Goal: Information Seeking & Learning: Compare options

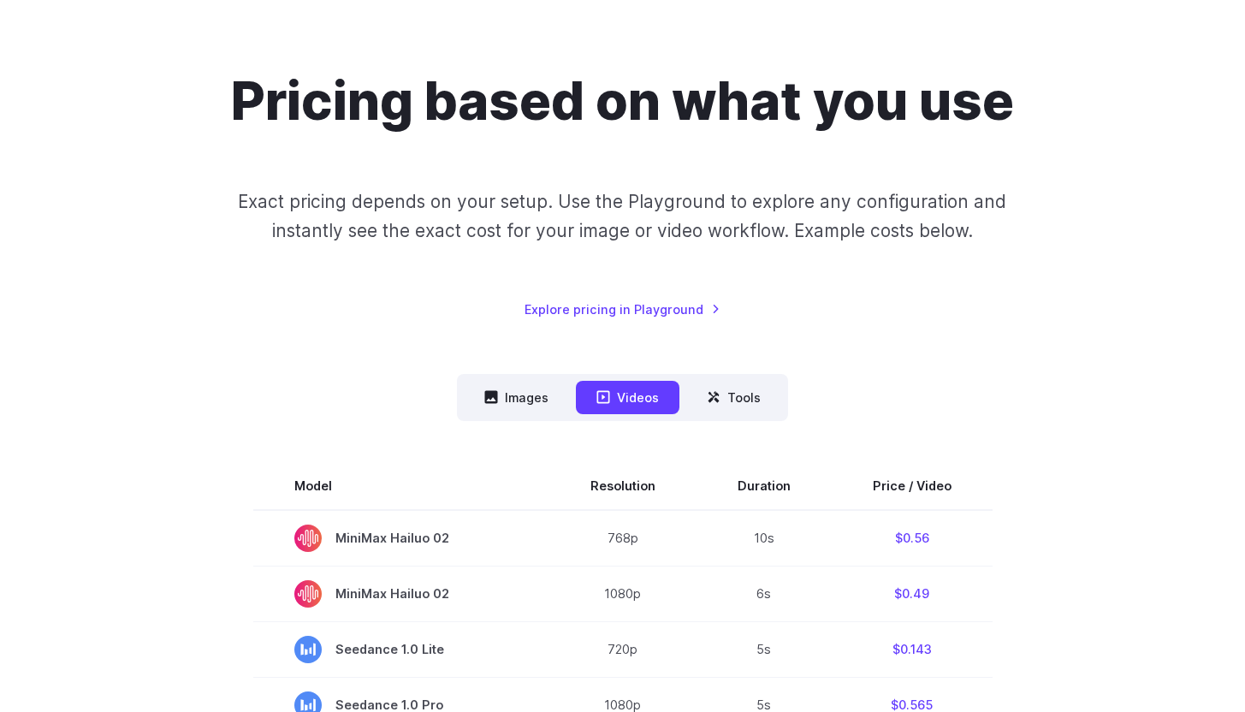
scroll to position [193, 0]
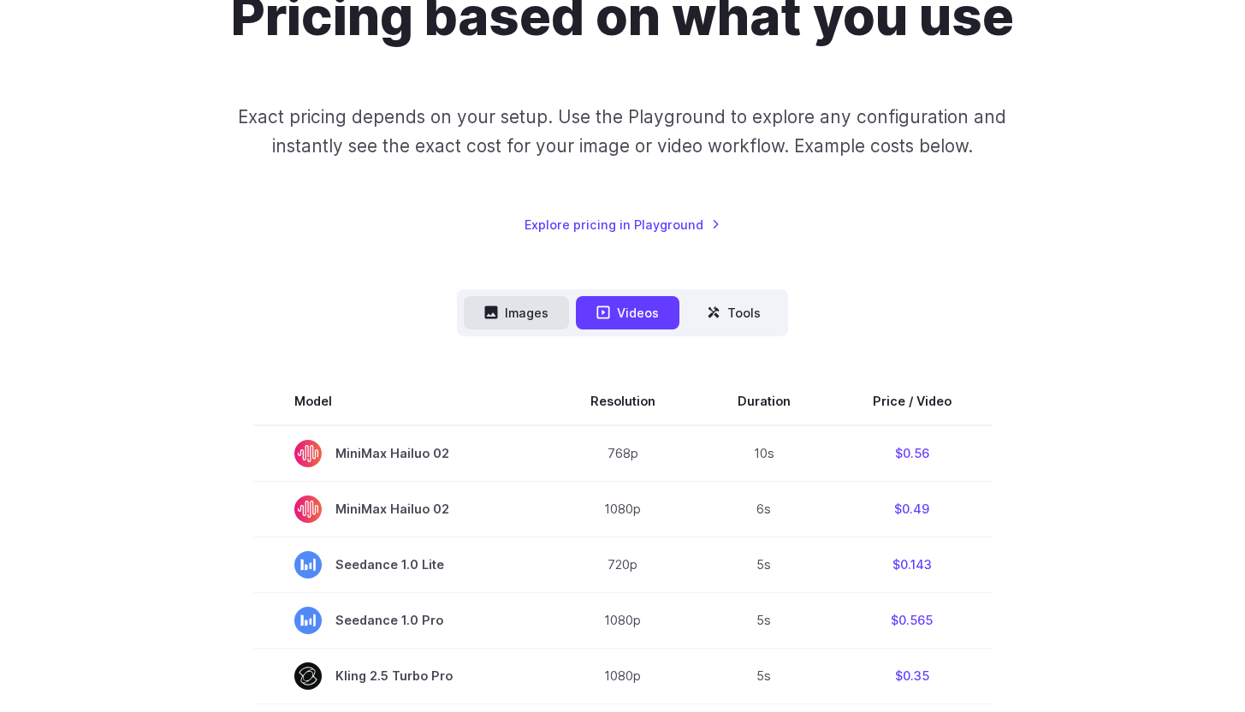
click at [517, 313] on button "Images" at bounding box center [516, 312] width 105 height 33
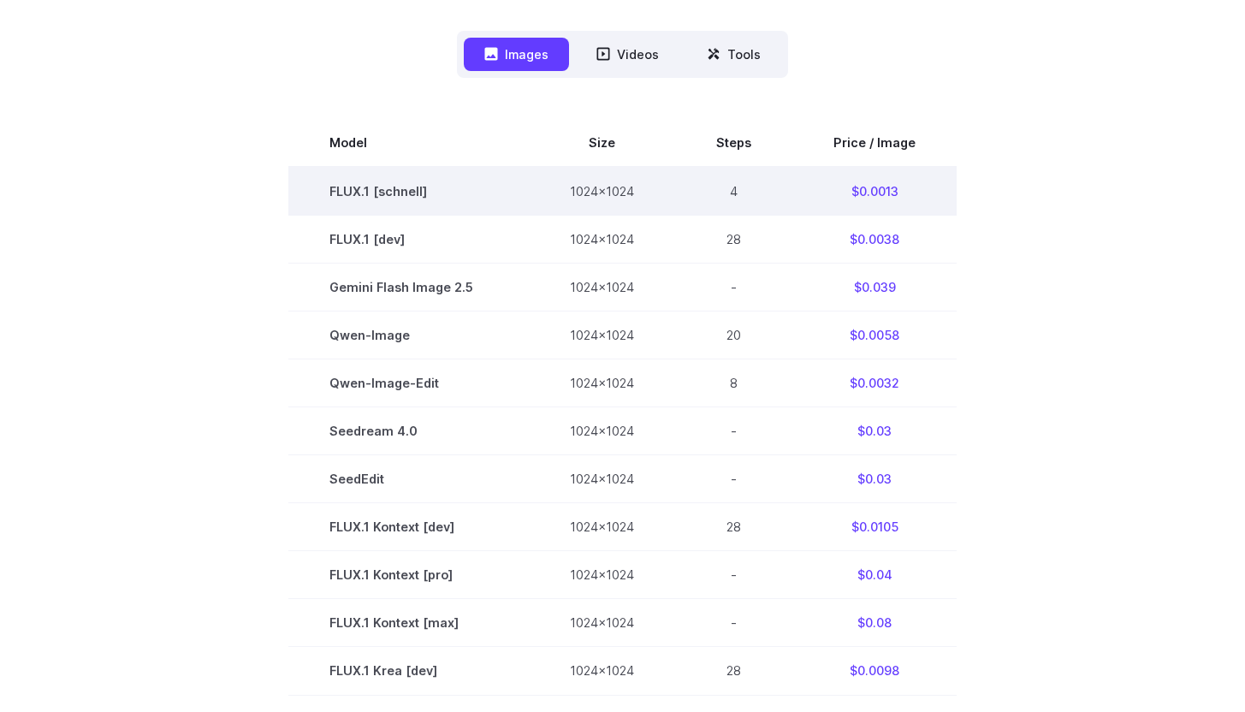
scroll to position [463, 0]
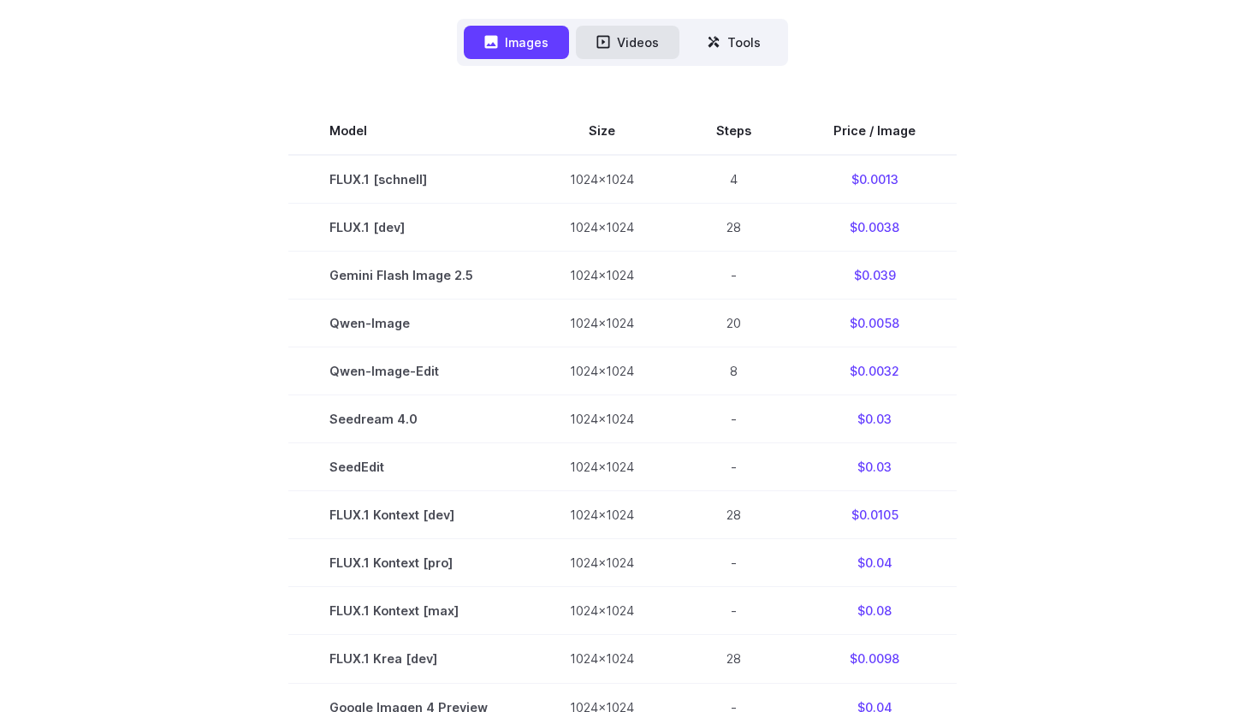
click at [638, 42] on button "Videos" at bounding box center [628, 42] width 104 height 33
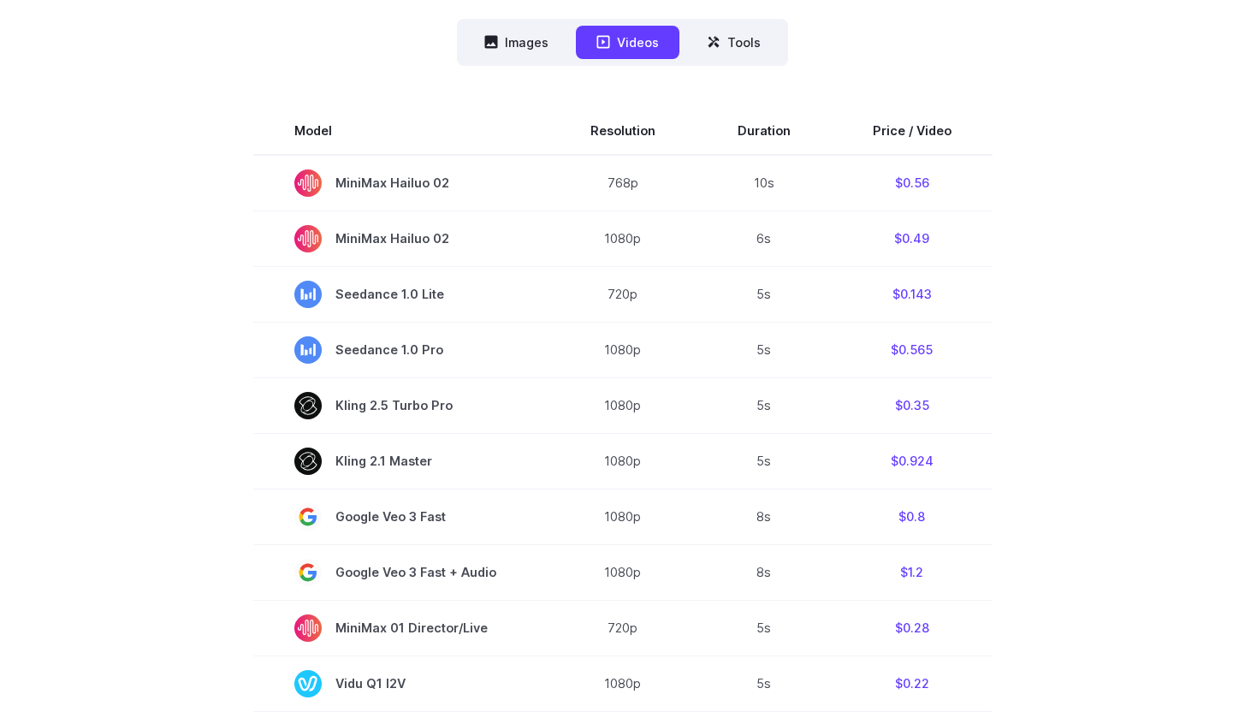
click at [176, 252] on section "Model Resolution Duration Price / Video MiniMax Hailuo 02 768p 10s $0.56 MiniMa…" at bounding box center [622, 715] width 1191 height 1216
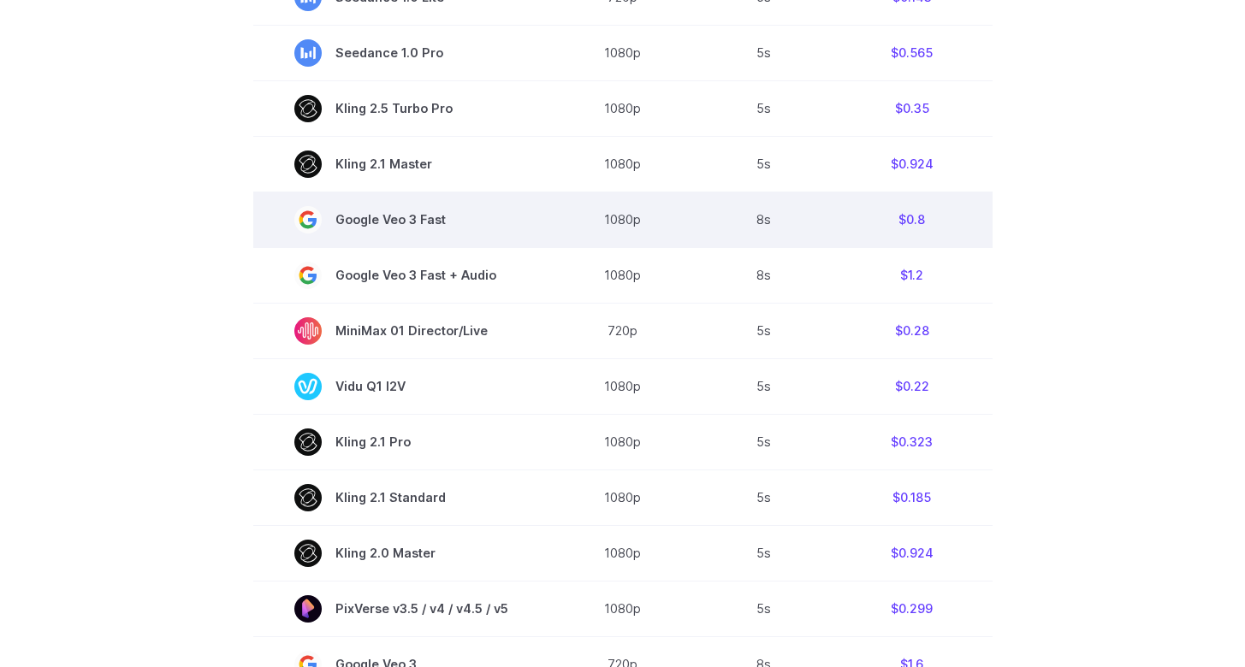
scroll to position [745, 0]
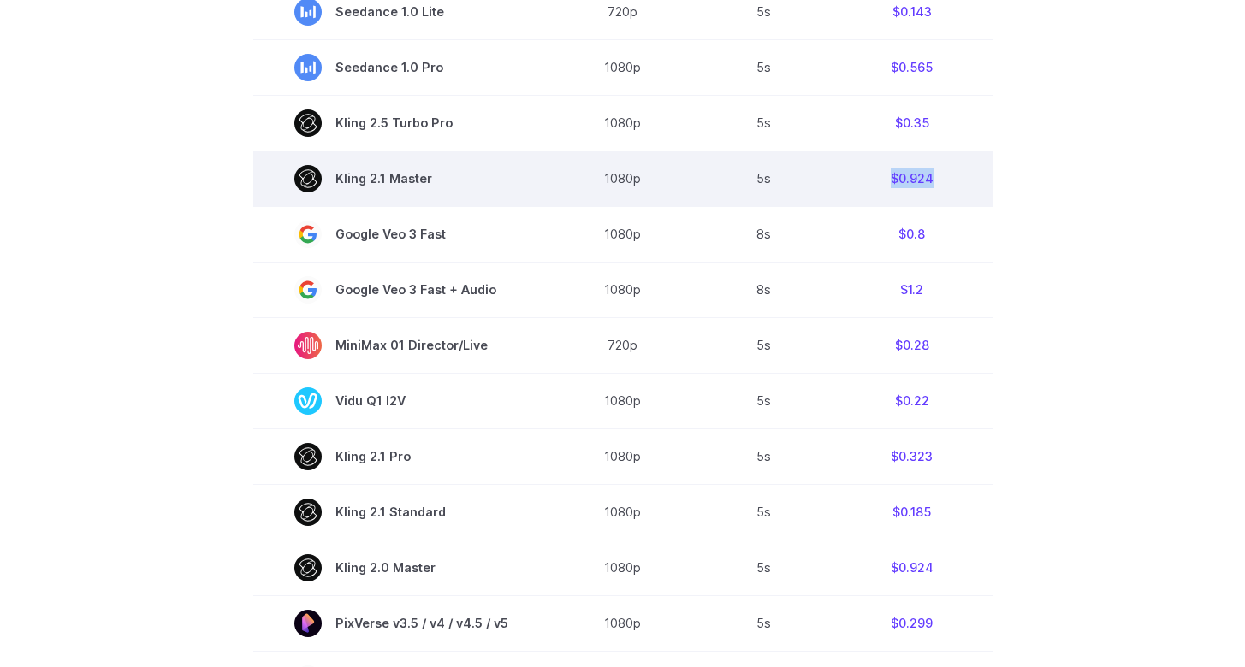
drag, startPoint x: 944, startPoint y: 180, endPoint x: 867, endPoint y: 180, distance: 77.0
click at [867, 180] on td "$0.924" at bounding box center [912, 179] width 161 height 56
click at [866, 179] on td "$0.924" at bounding box center [912, 179] width 161 height 56
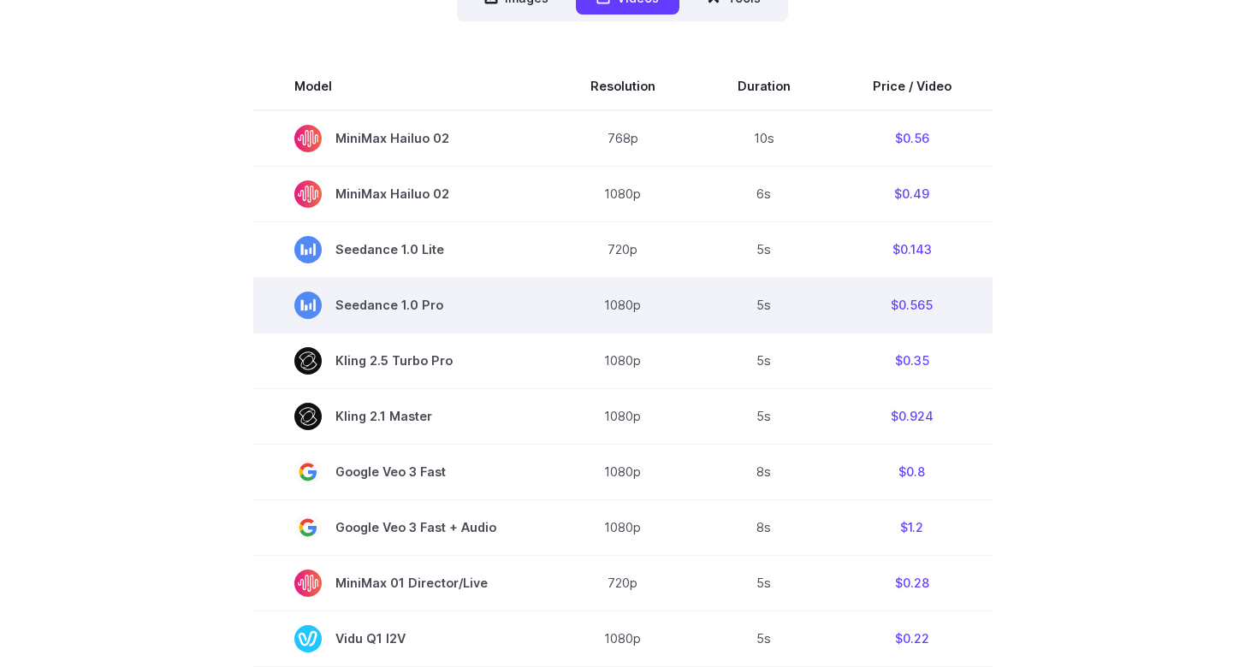
scroll to position [513, 0]
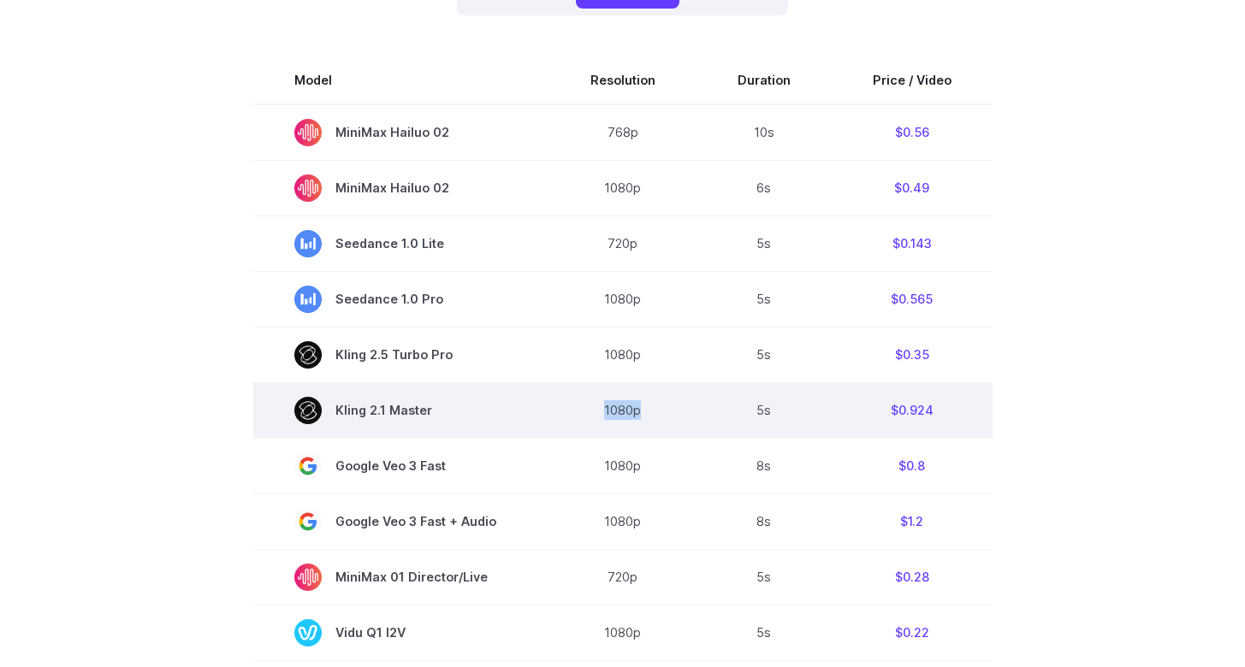
drag, startPoint x: 596, startPoint y: 413, endPoint x: 685, endPoint y: 417, distance: 89.1
click at [685, 417] on td "1080p" at bounding box center [622, 411] width 147 height 56
click at [703, 418] on td "5s" at bounding box center [764, 411] width 135 height 56
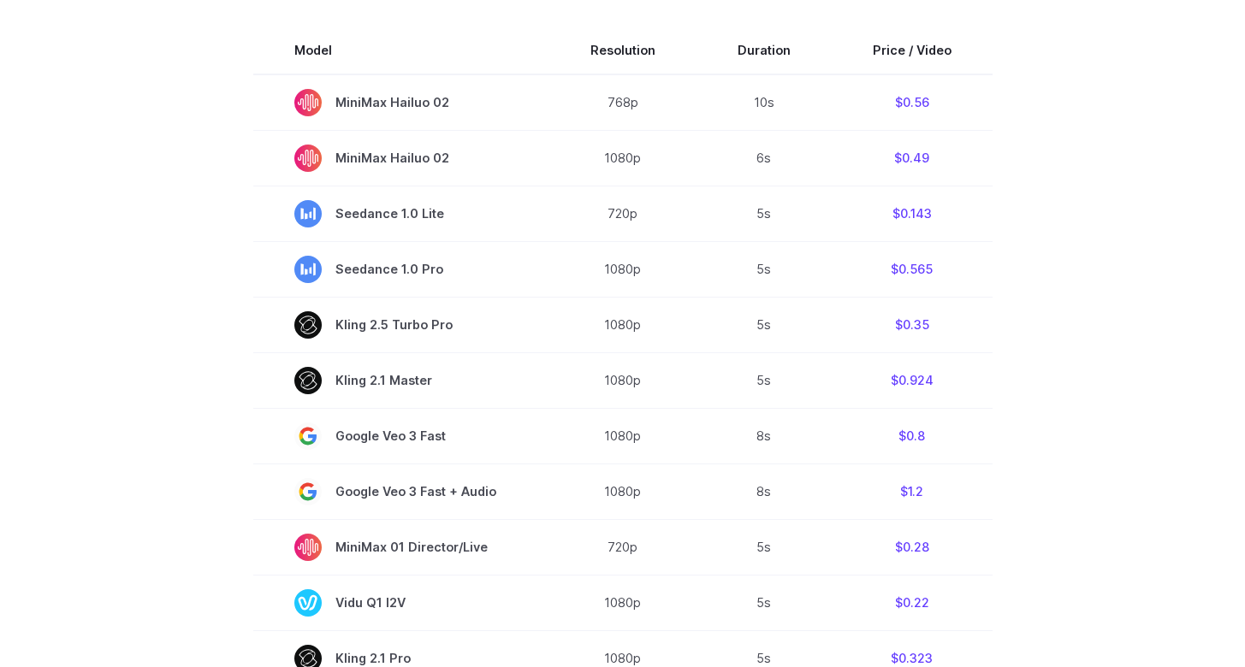
scroll to position [544, 0]
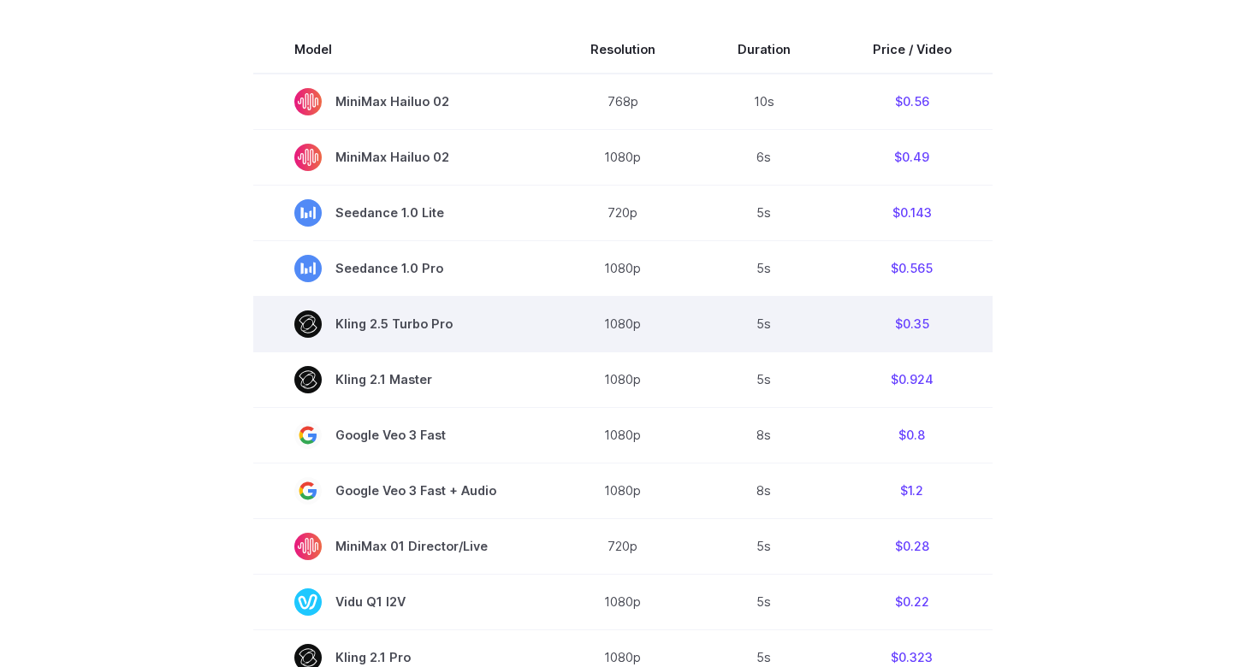
drag, startPoint x: 461, startPoint y: 329, endPoint x: 451, endPoint y: 330, distance: 10.4
click at [451, 330] on span "Kling 2.5 Turbo Pro" at bounding box center [401, 324] width 214 height 27
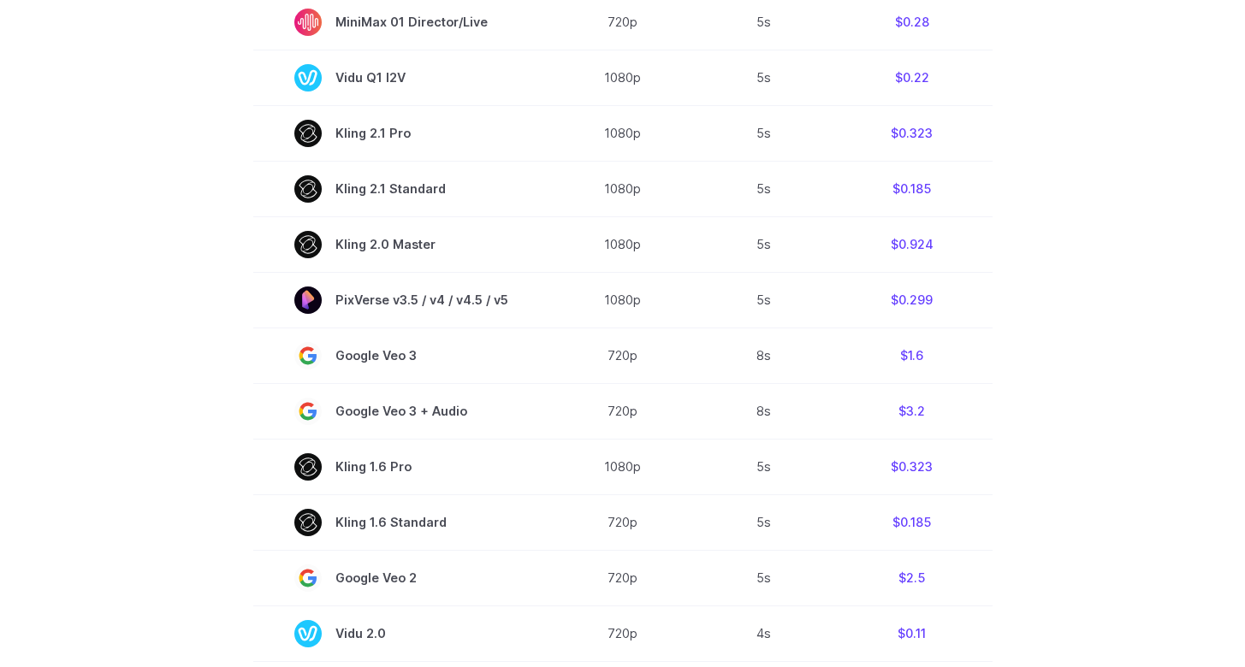
scroll to position [1196, 0]
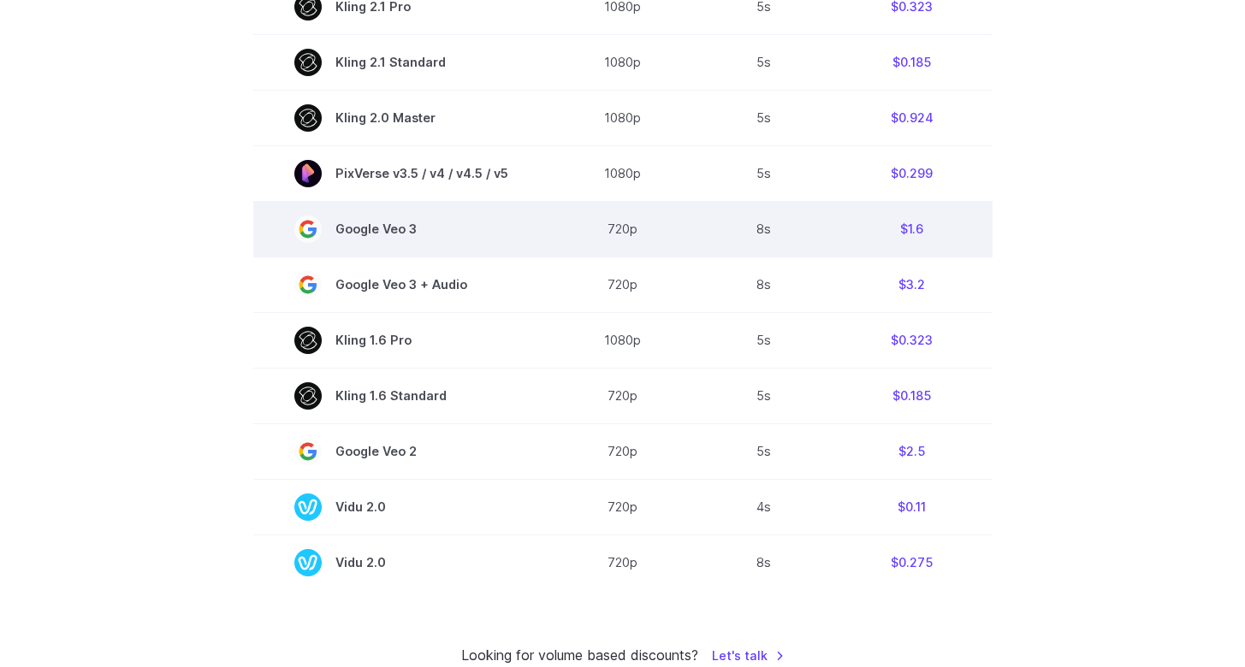
click at [448, 240] on span "Google Veo 3" at bounding box center [401, 229] width 214 height 27
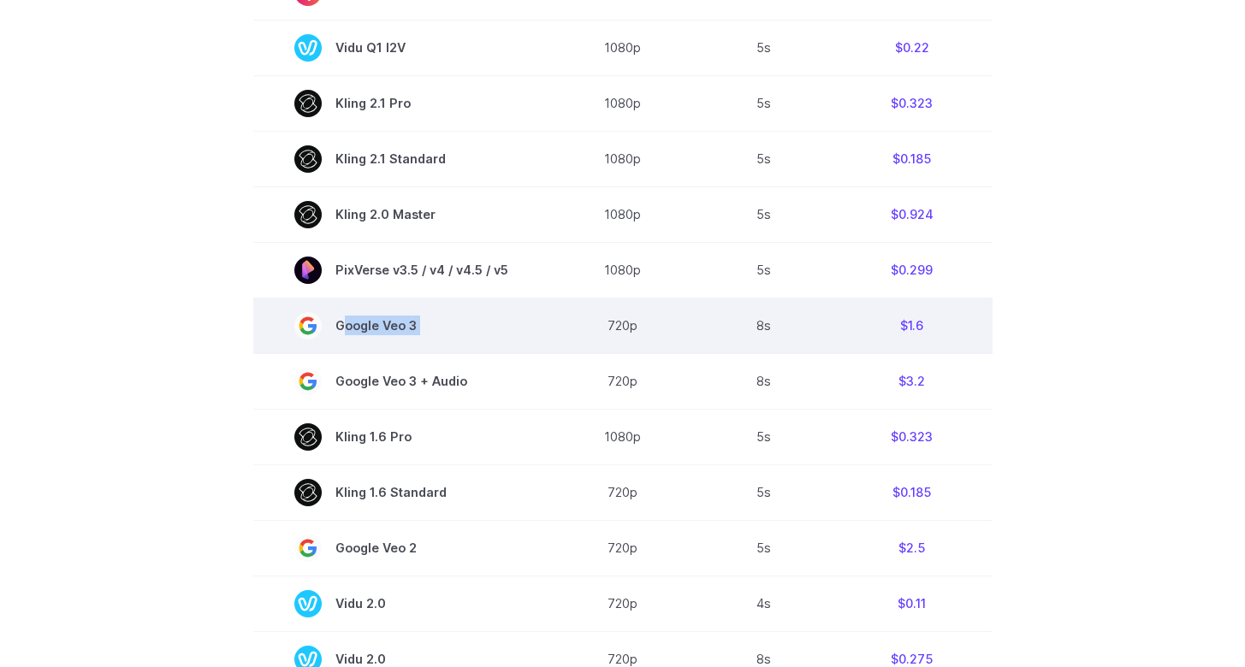
scroll to position [1096, 0]
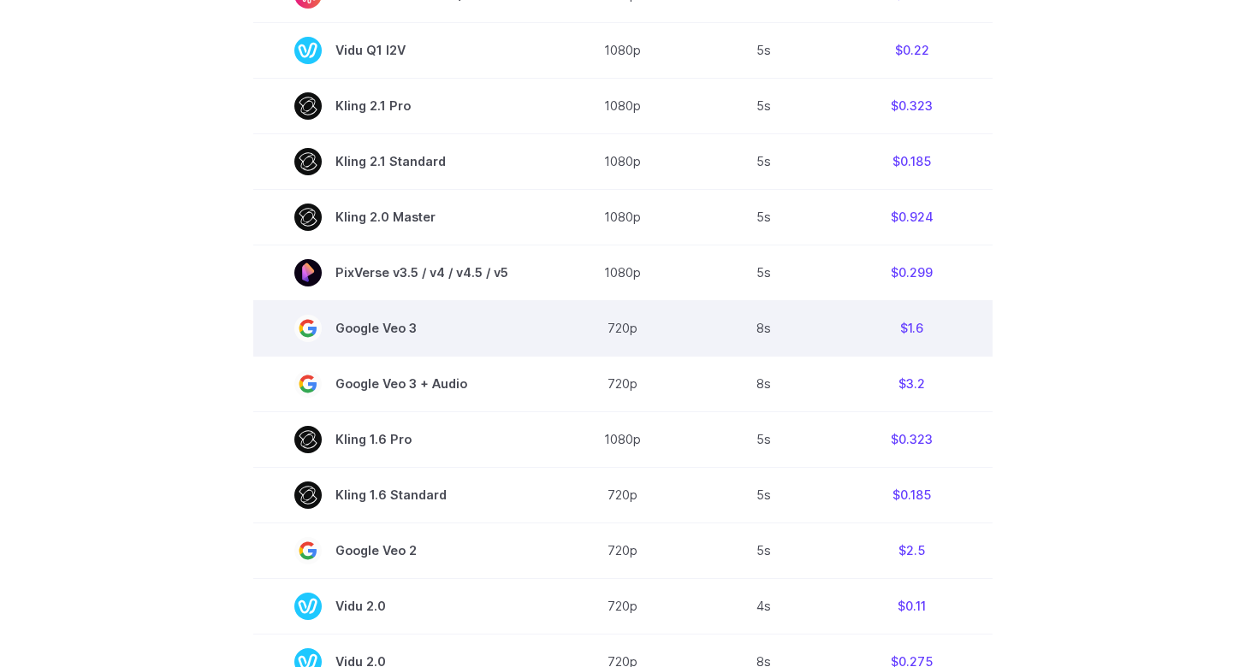
click at [626, 336] on td "720p" at bounding box center [622, 328] width 147 height 56
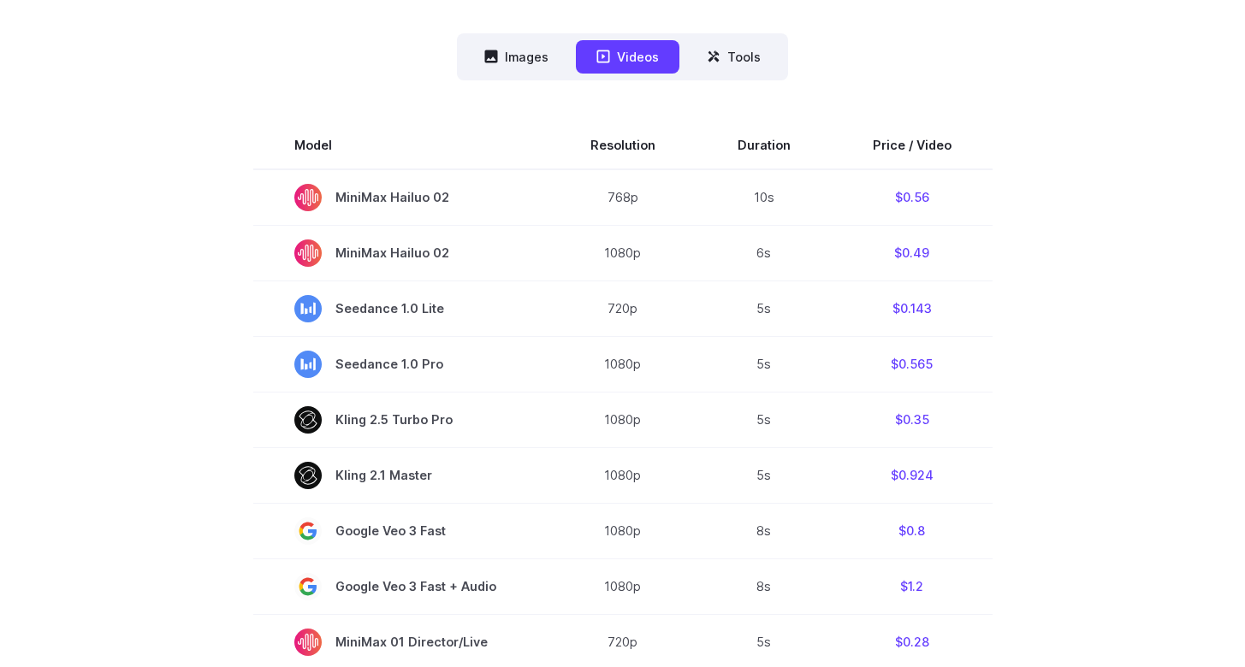
scroll to position [440, 0]
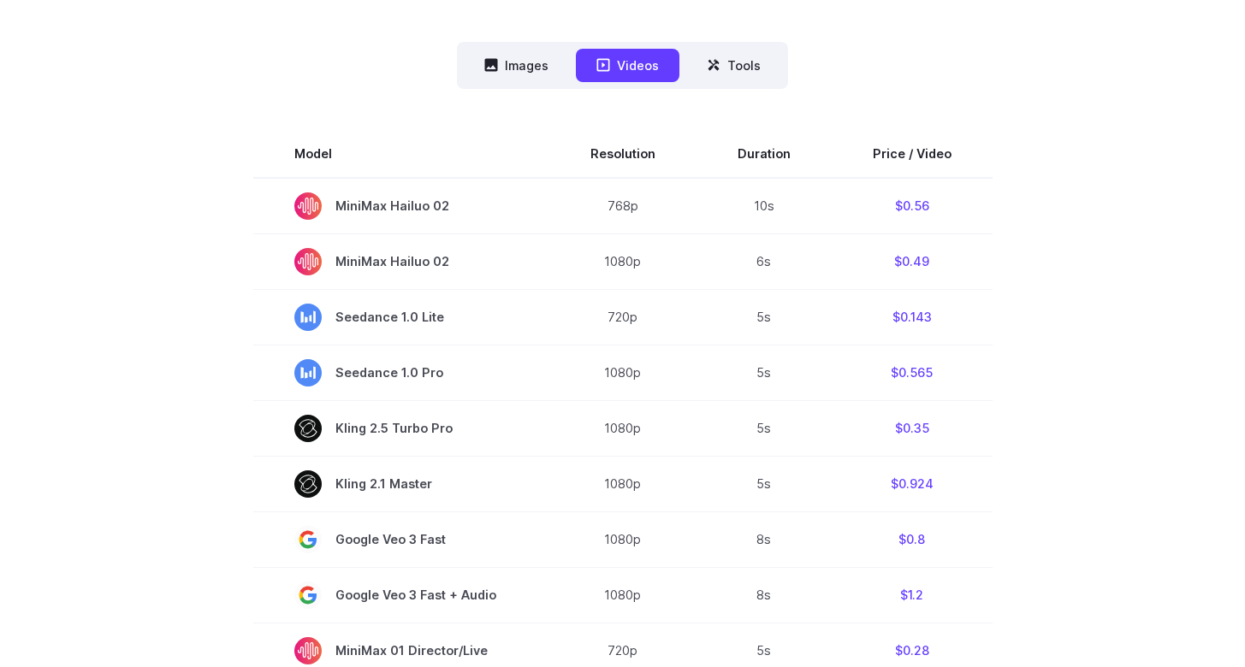
click at [508, 82] on nav "Images Videos Tools ****** ****** *****" at bounding box center [622, 65] width 331 height 47
click at [521, 69] on button "Images" at bounding box center [516, 65] width 105 height 33
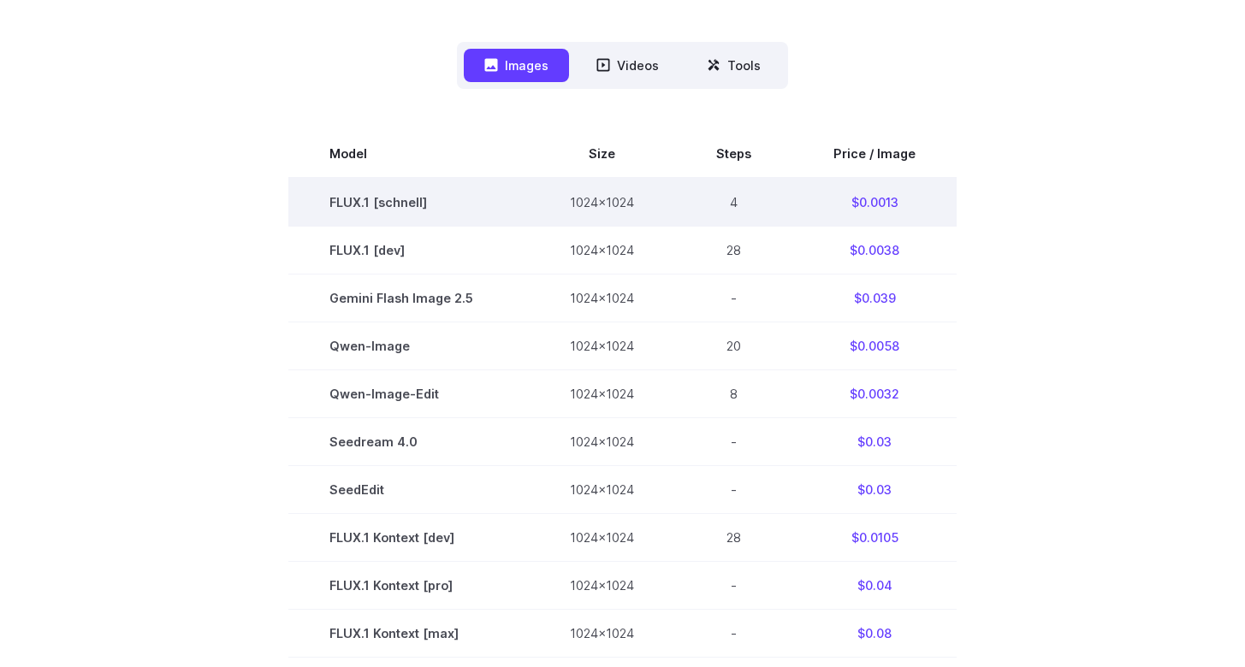
click at [499, 208] on td "FLUX.1 [schnell]" at bounding box center [408, 202] width 240 height 49
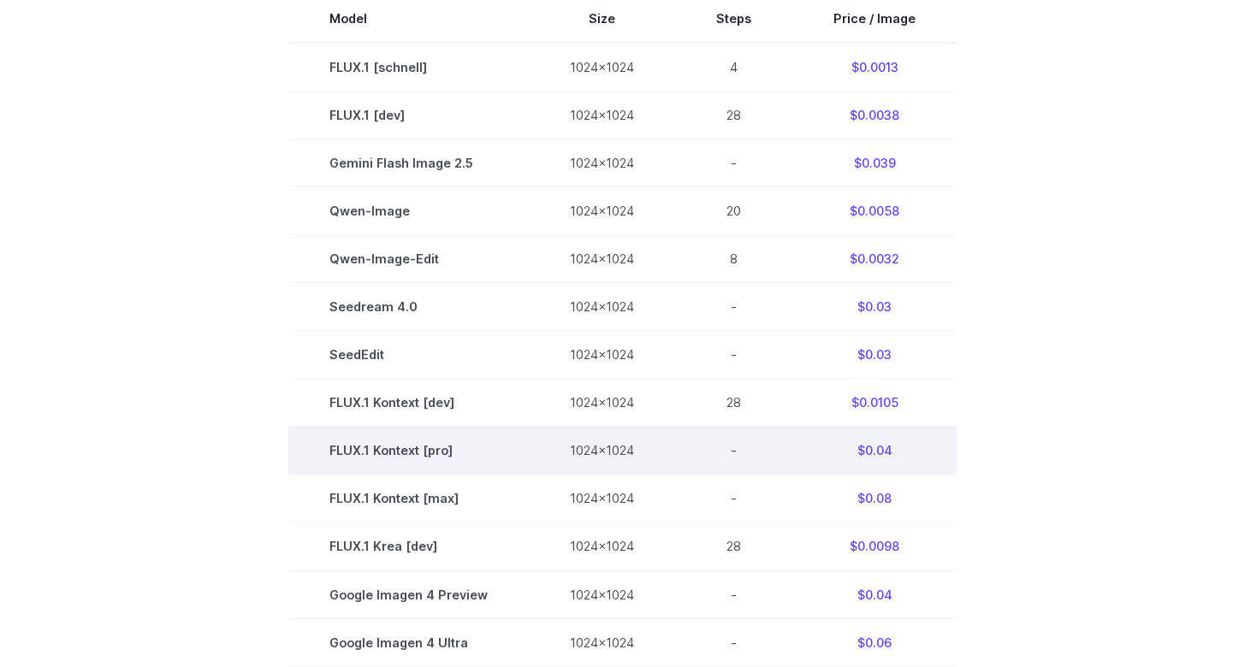
scroll to position [584, 0]
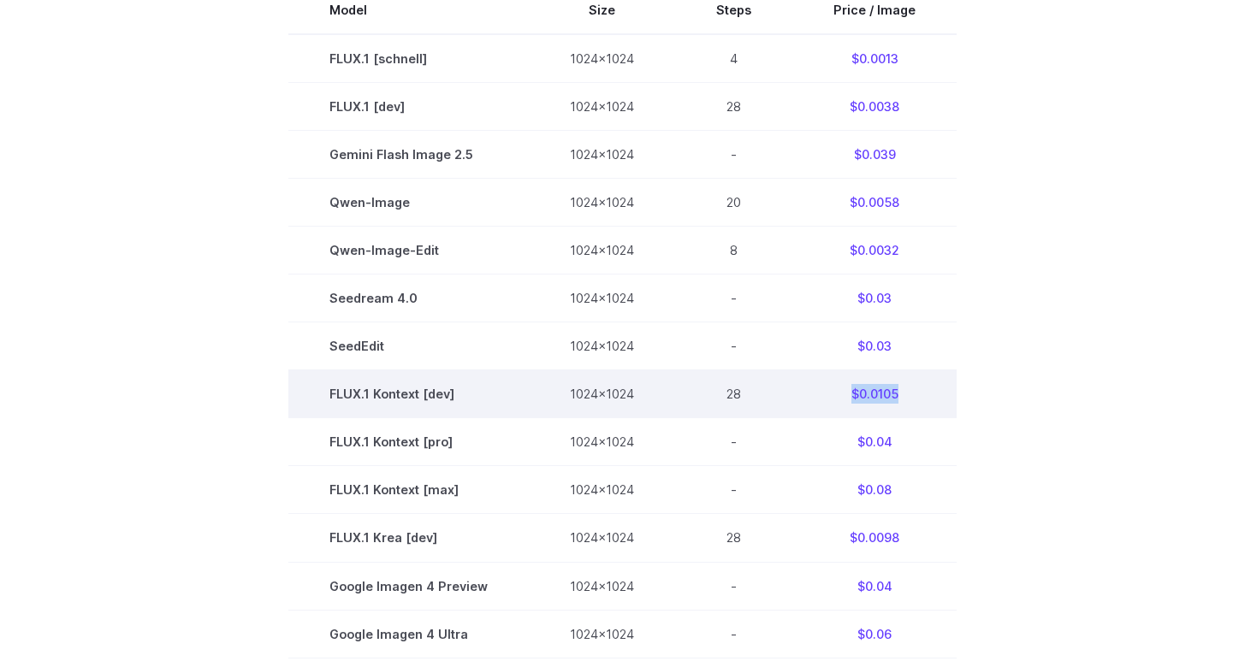
drag, startPoint x: 930, startPoint y: 395, endPoint x: 826, endPoint y: 395, distance: 104.4
click at [826, 395] on td "$0.0105" at bounding box center [874, 395] width 164 height 48
click at [807, 395] on td "$0.0105" at bounding box center [874, 395] width 164 height 48
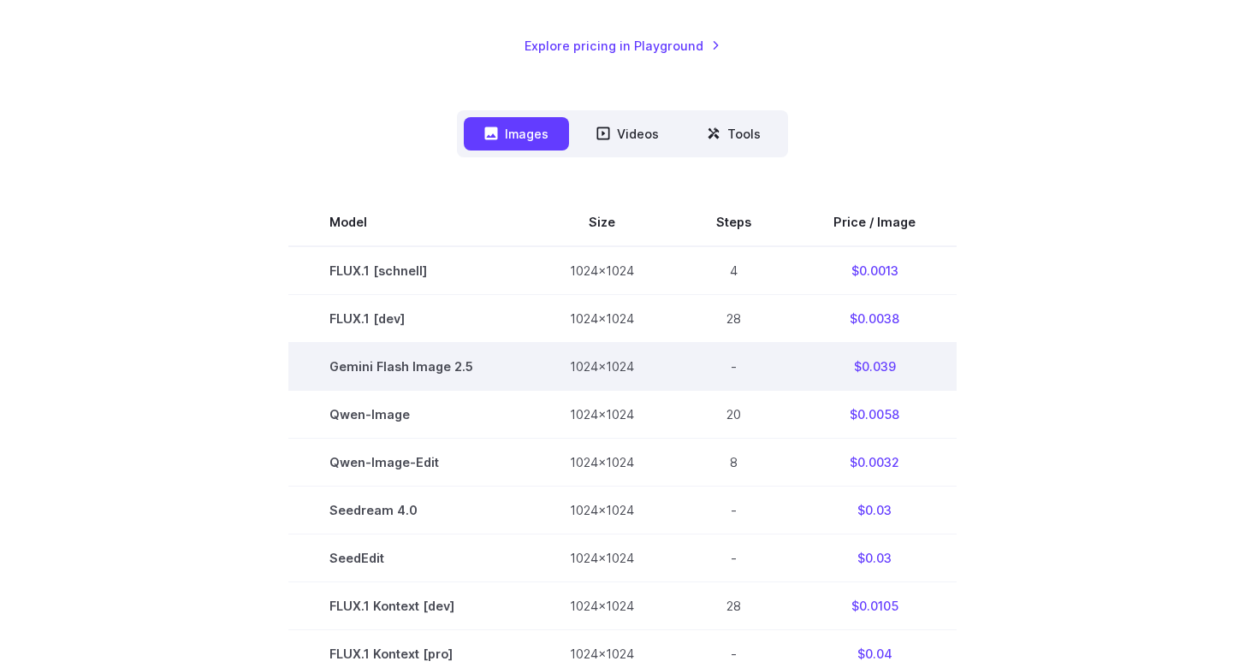
scroll to position [369, 0]
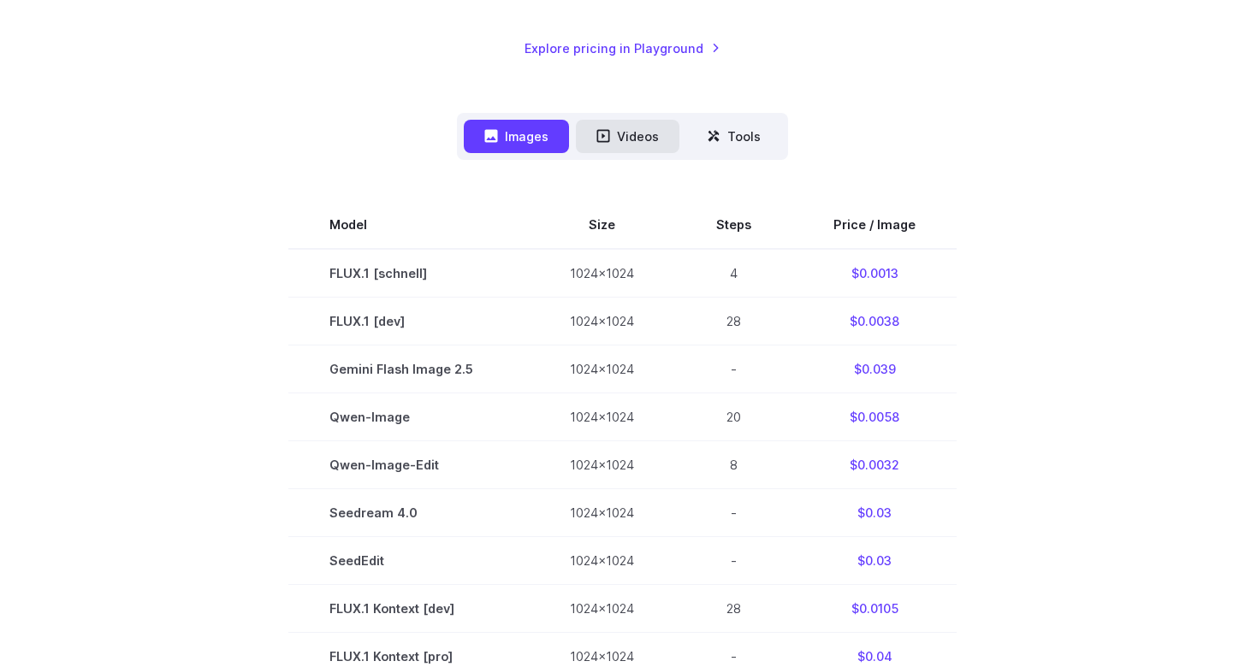
click at [644, 138] on button "Videos" at bounding box center [628, 136] width 104 height 33
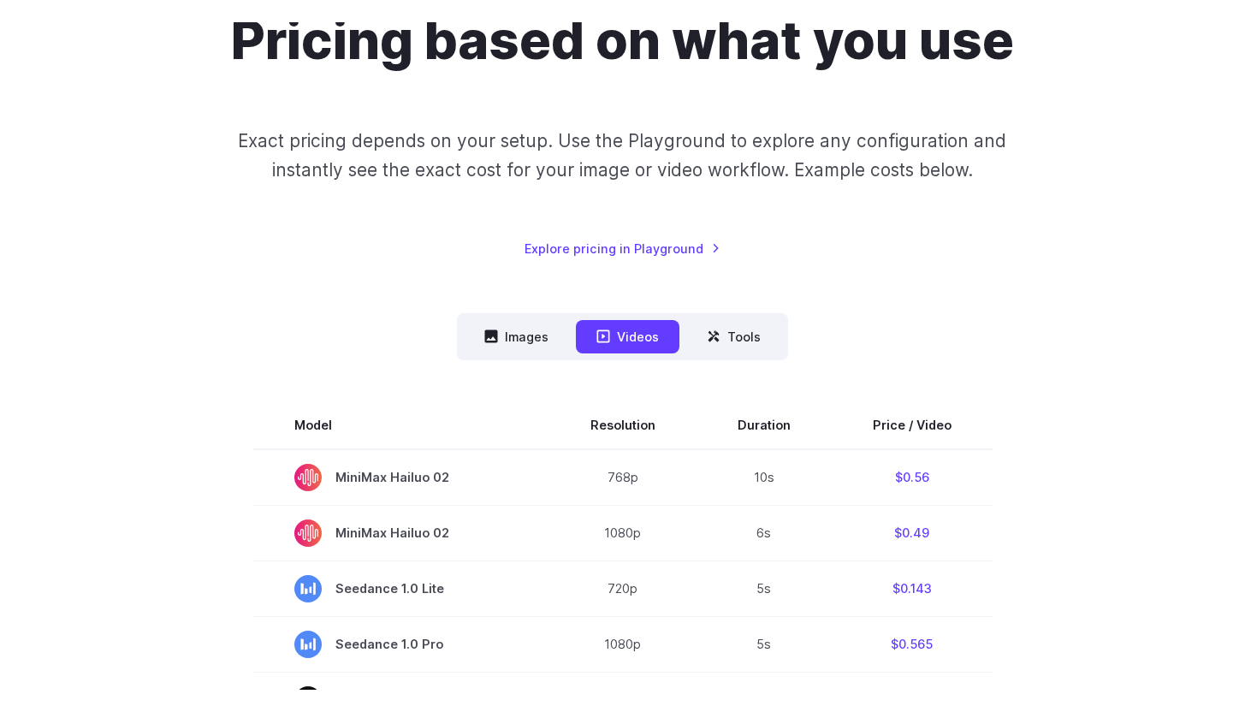
scroll to position [0, 0]
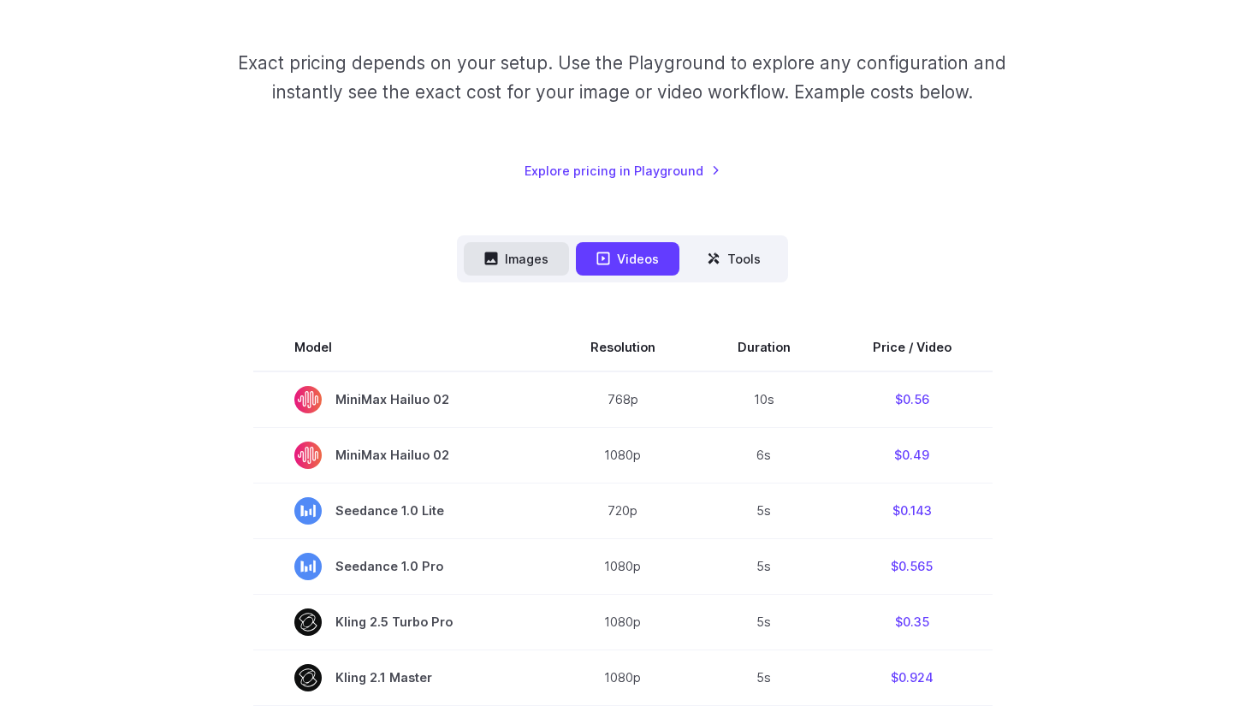
click at [533, 252] on button "Images" at bounding box center [516, 258] width 105 height 33
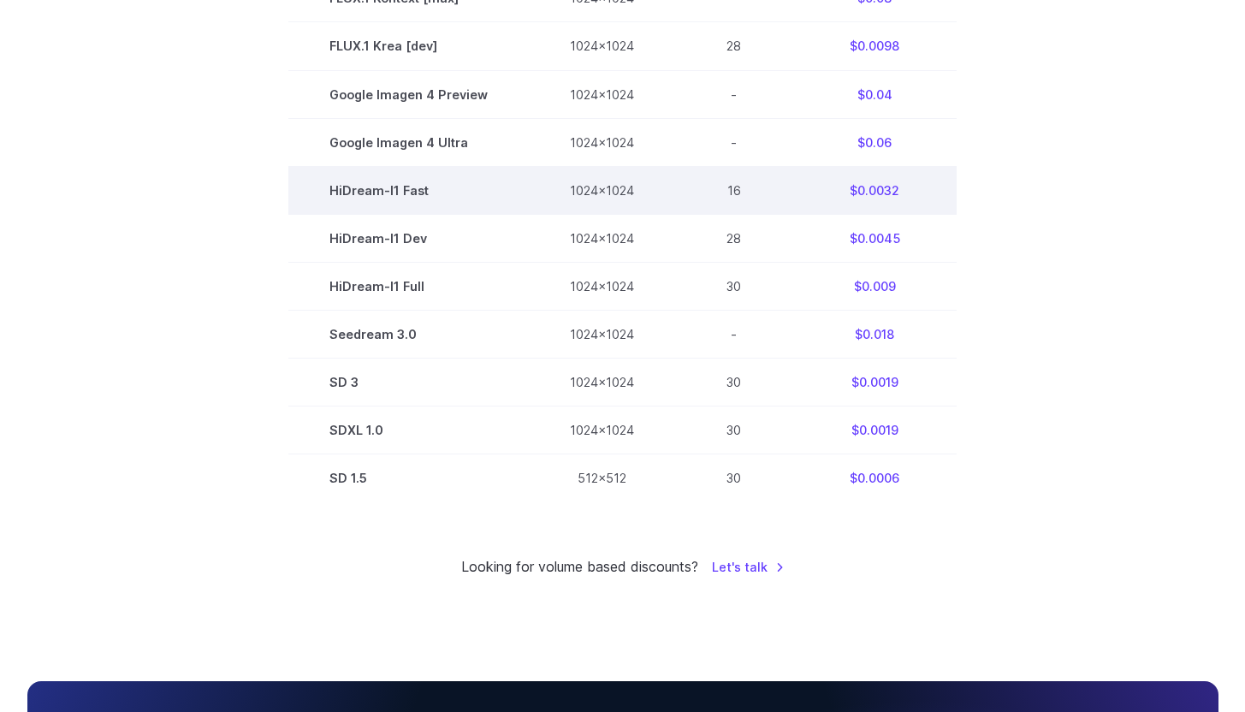
scroll to position [1093, 0]
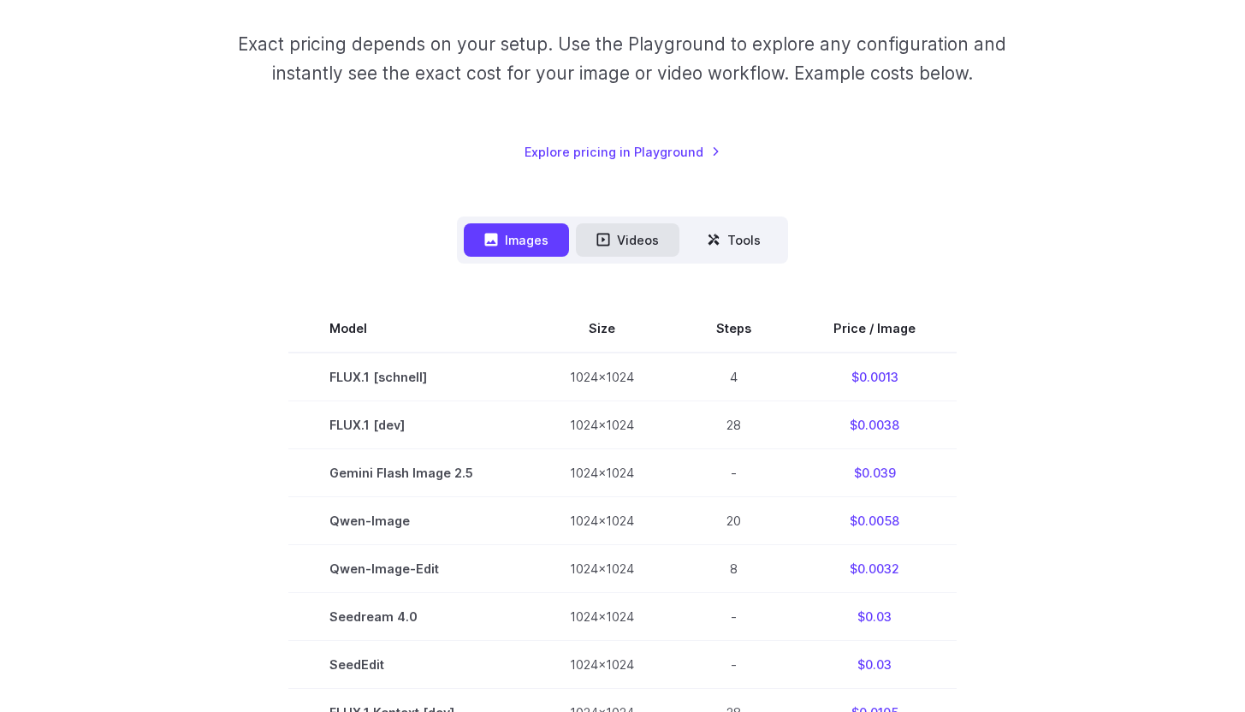
click at [620, 228] on button "Videos" at bounding box center [628, 239] width 104 height 33
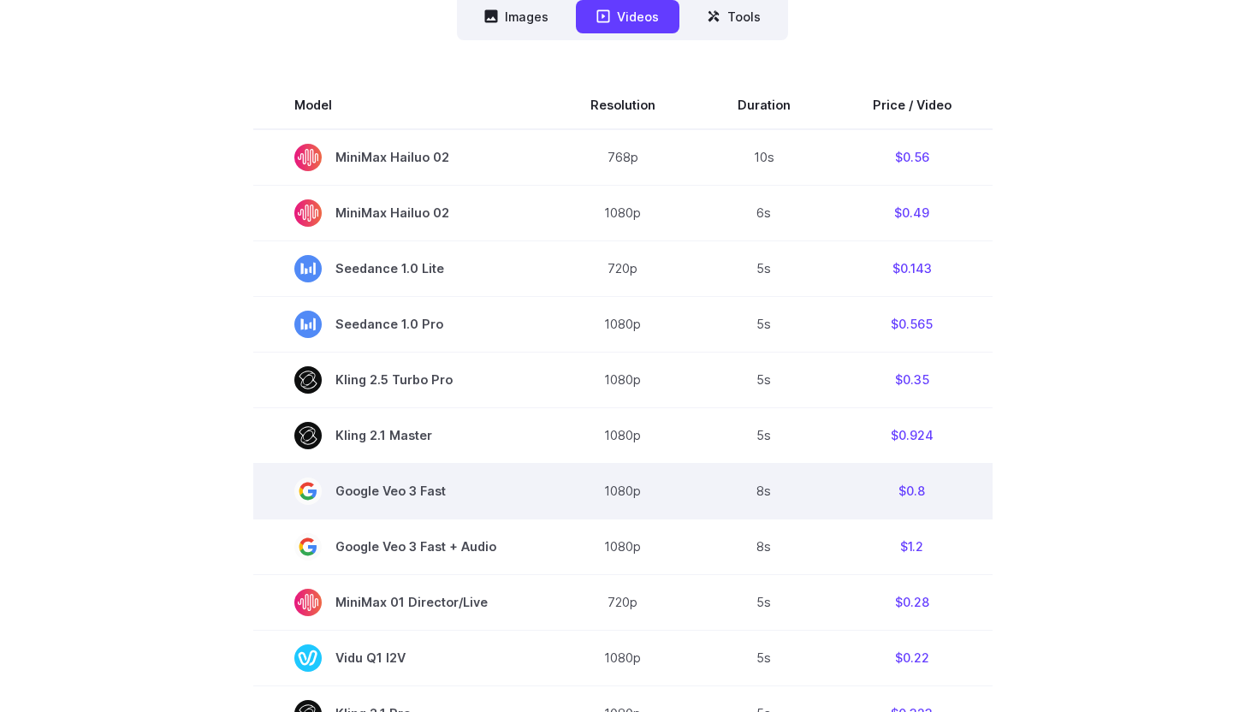
scroll to position [495, 0]
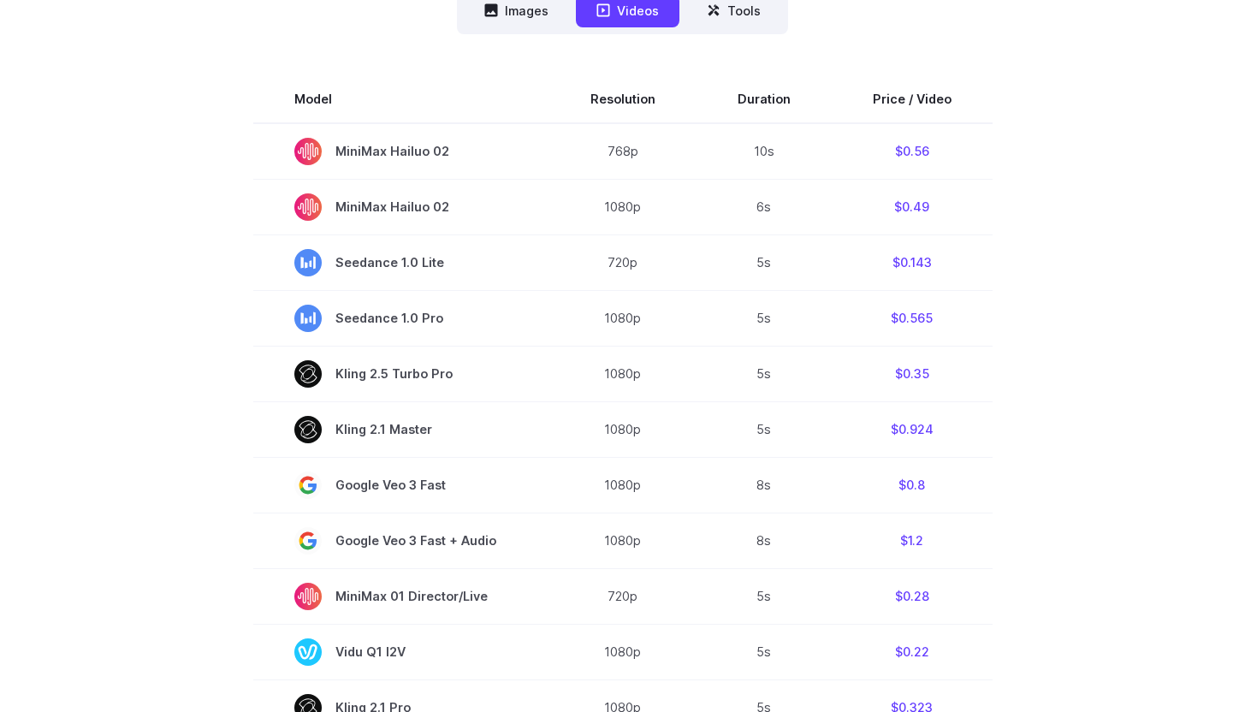
click at [1090, 348] on section "Model Resolution Duration Price / Video MiniMax Hailuo 02 768p 10s $0.56 MiniMa…" at bounding box center [622, 683] width 1191 height 1216
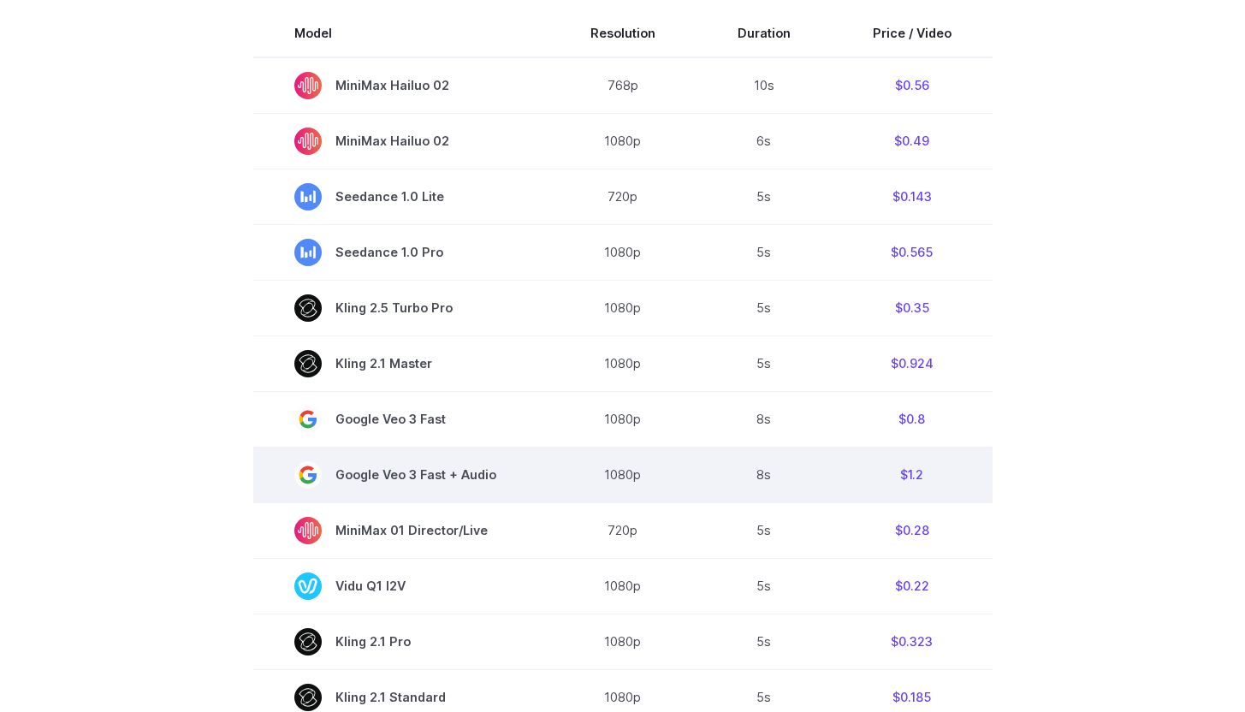
scroll to position [567, 0]
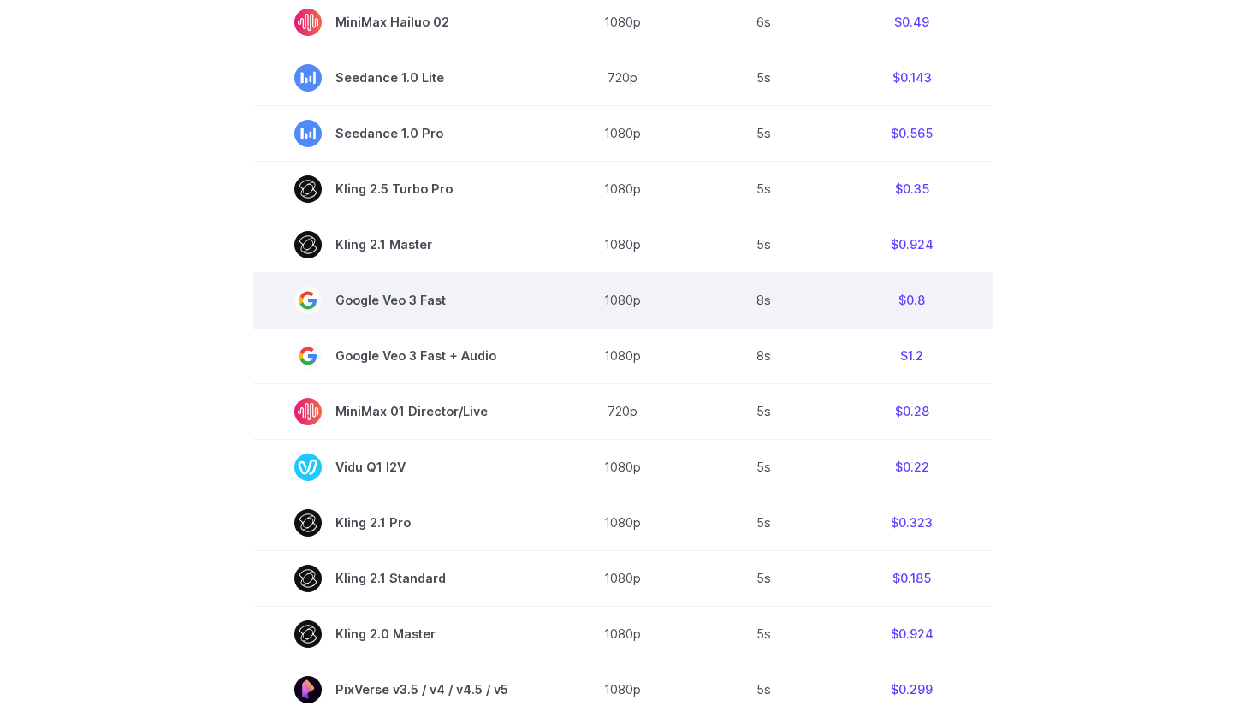
scroll to position [665, 0]
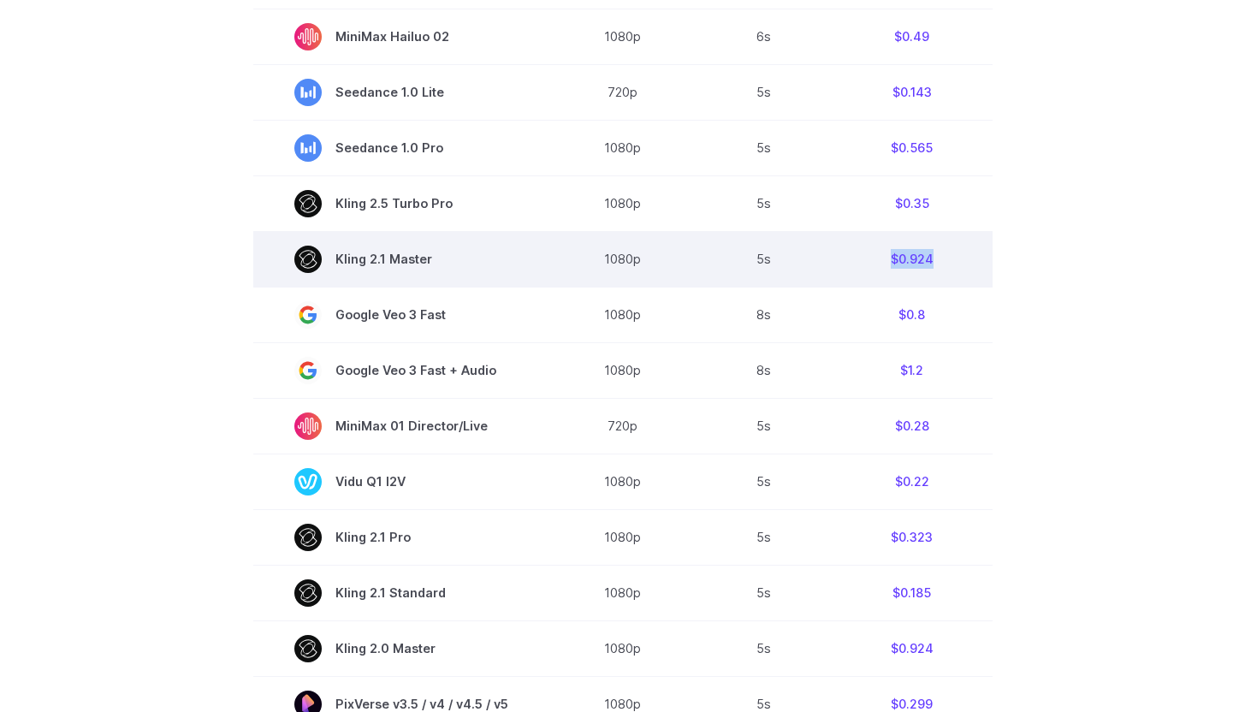
drag, startPoint x: 950, startPoint y: 262, endPoint x: 872, endPoint y: 262, distance: 77.9
click at [872, 262] on td "$0.924" at bounding box center [912, 259] width 161 height 56
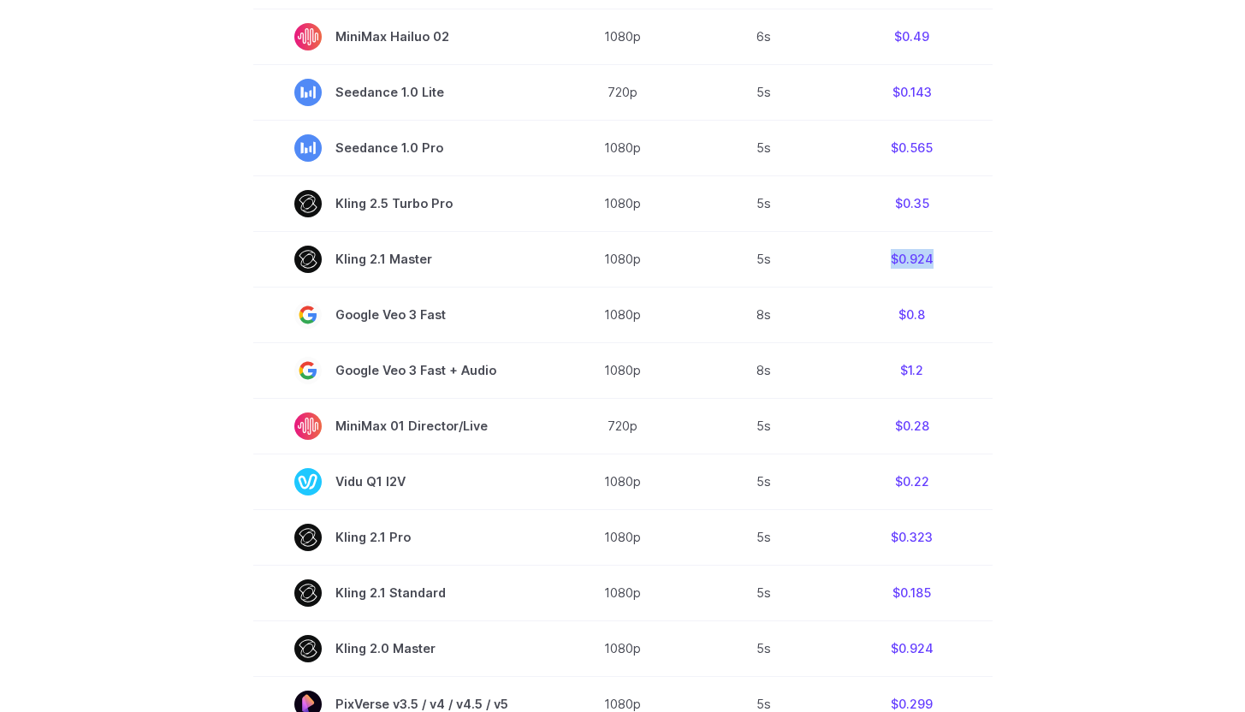
copy td "$0.924"
click at [1086, 188] on section "Model Resolution Duration Price / Video MiniMax Hailuo 02 768p 10s $0.56 MiniMa…" at bounding box center [622, 513] width 1191 height 1216
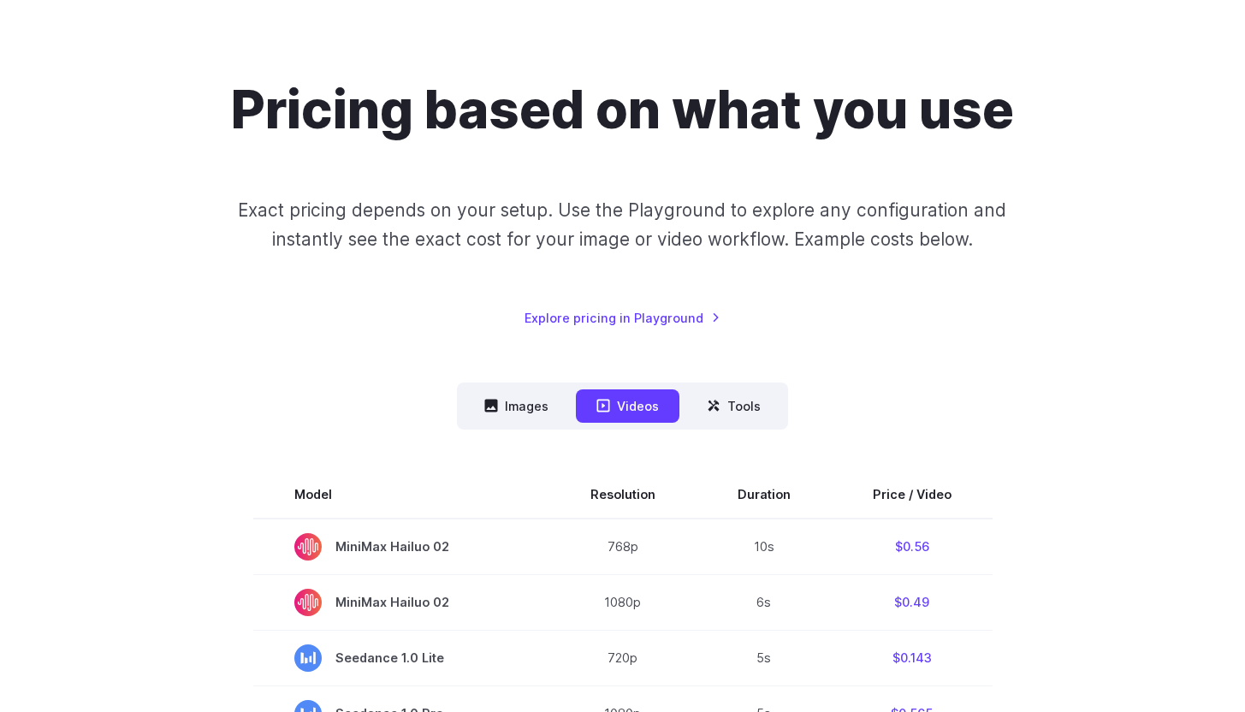
scroll to position [0, 0]
